Goal: Task Accomplishment & Management: Manage account settings

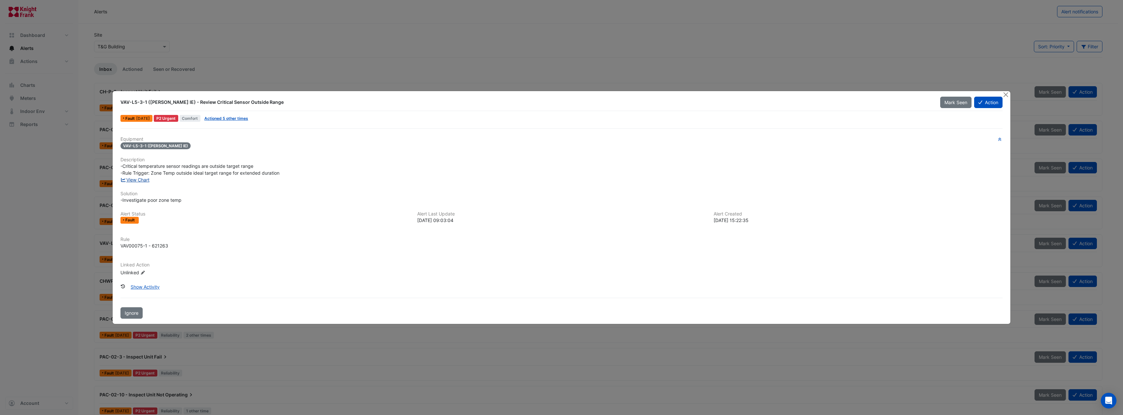
click at [140, 179] on link "View Chart" at bounding box center [134, 180] width 29 height 6
click at [998, 104] on button "Action" at bounding box center [988, 102] width 28 height 11
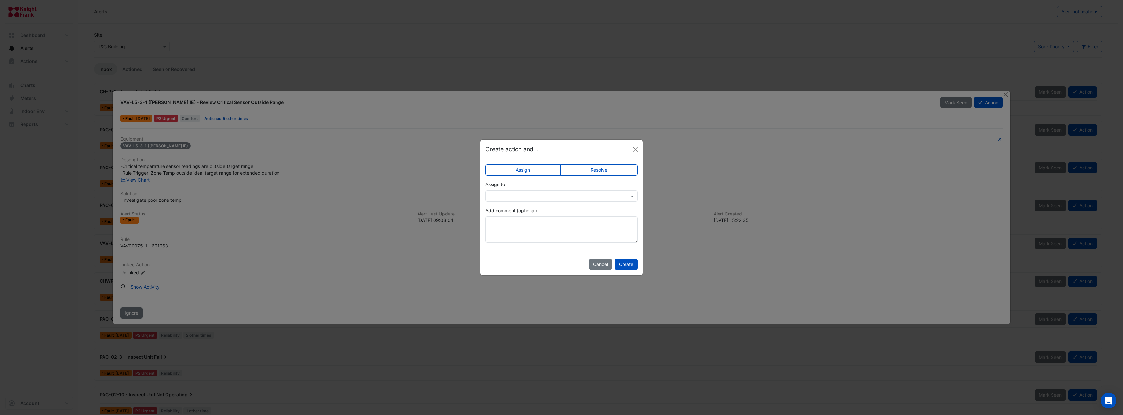
click at [585, 168] on label "Resolve" at bounding box center [599, 169] width 78 height 11
click at [555, 190] on div "Status × Closed" at bounding box center [561, 191] width 152 height 21
click at [508, 233] on textarea "Add comment (optional)" at bounding box center [561, 229] width 152 height 26
type textarea "**********"
click at [633, 266] on button "Create" at bounding box center [625, 263] width 23 height 11
